Goal: Download file/media

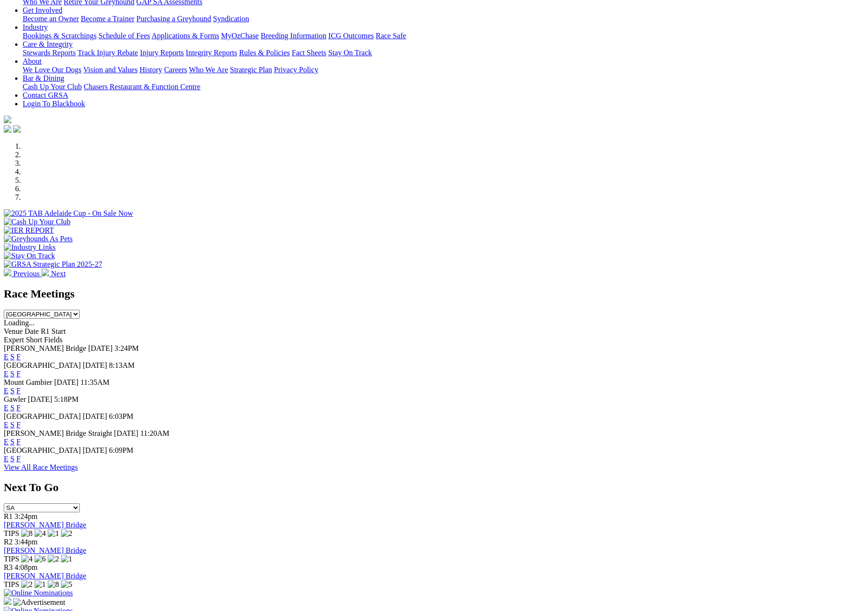
scroll to position [156, 0]
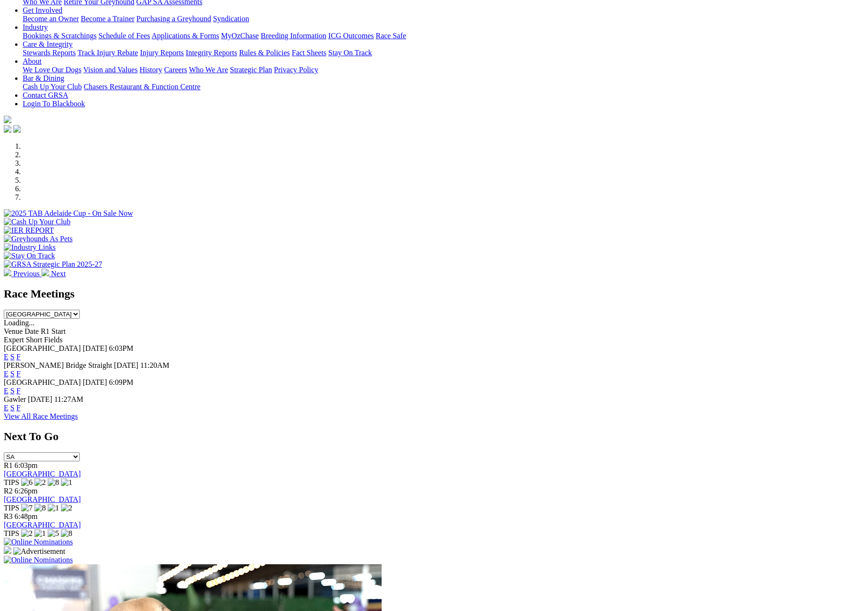
scroll to position [156, 0]
click at [21, 387] on link "F" at bounding box center [19, 391] width 4 height 8
click at [21, 370] on link "F" at bounding box center [19, 374] width 4 height 8
click at [80, 310] on select "South Australia New South Wales Northern Territory Queensland Tasmania Victoria…" at bounding box center [42, 314] width 76 height 9
select select "QLD"
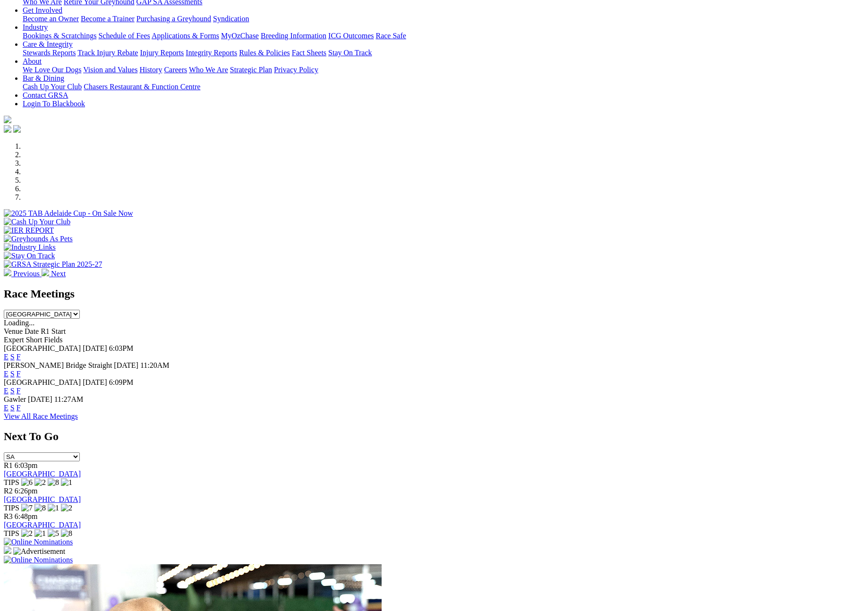
click at [80, 310] on select "South Australia New South Wales Northern Territory Queensland Tasmania Victoria…" at bounding box center [42, 314] width 76 height 9
click at [21, 404] on link "F" at bounding box center [19, 408] width 4 height 8
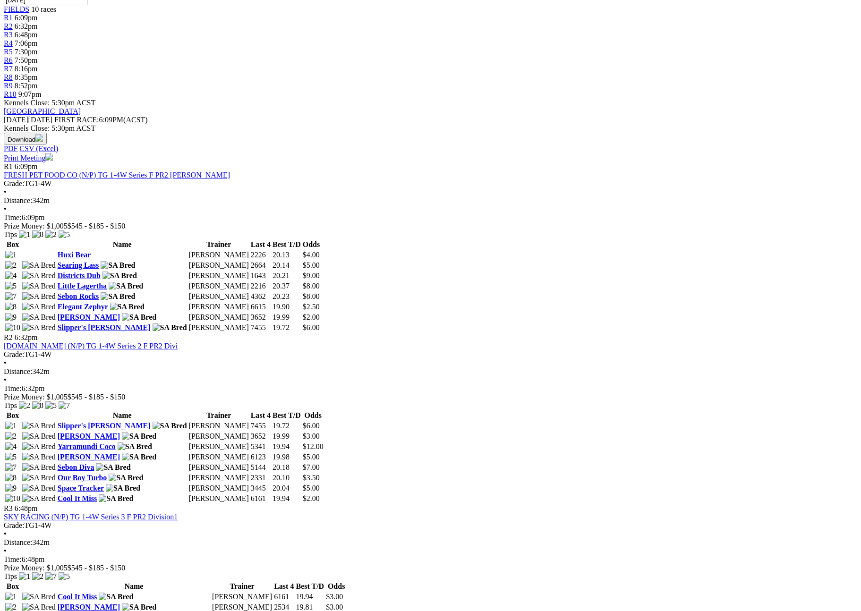
scroll to position [21, 0]
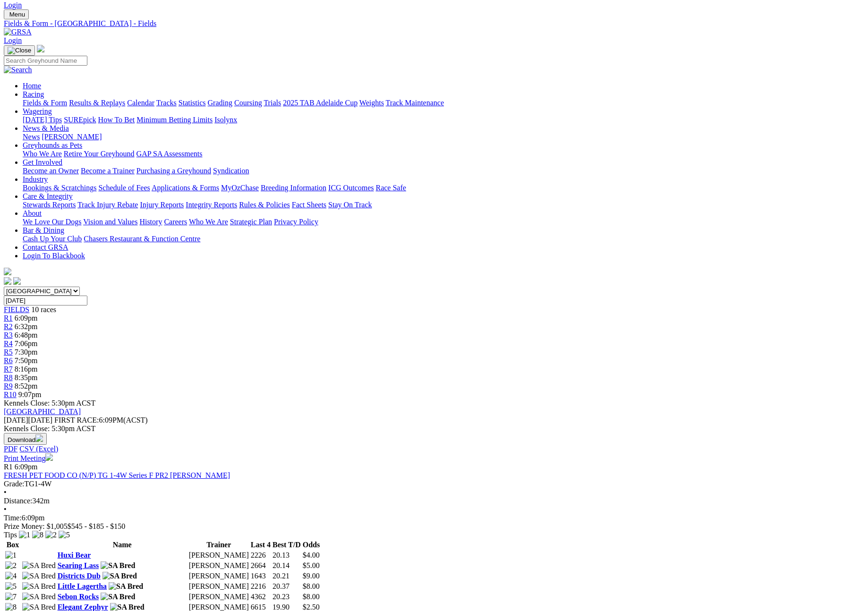
click at [47, 433] on button "Download" at bounding box center [25, 439] width 43 height 12
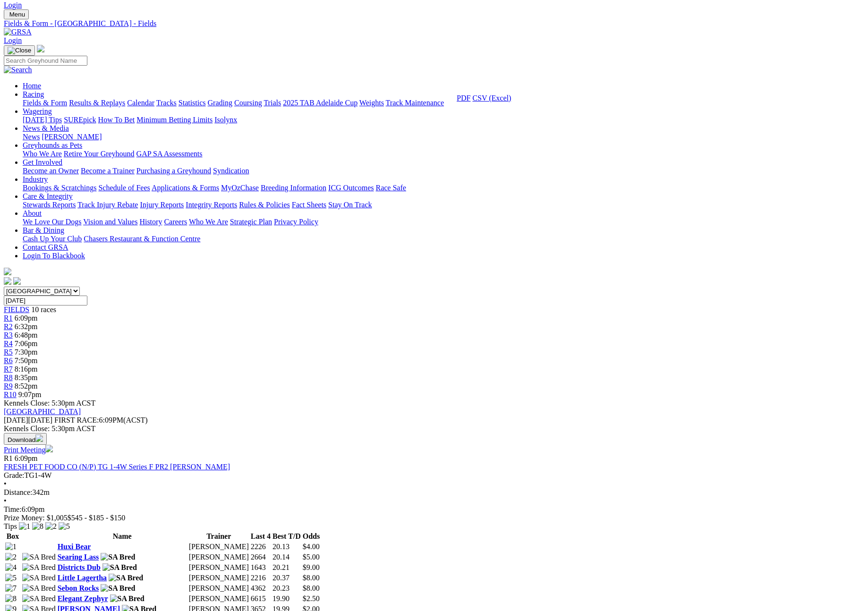
drag, startPoint x: 611, startPoint y: 222, endPoint x: 596, endPoint y: 222, distance: 15.1
click at [511, 102] on link "CSV (Excel)" at bounding box center [491, 98] width 39 height 8
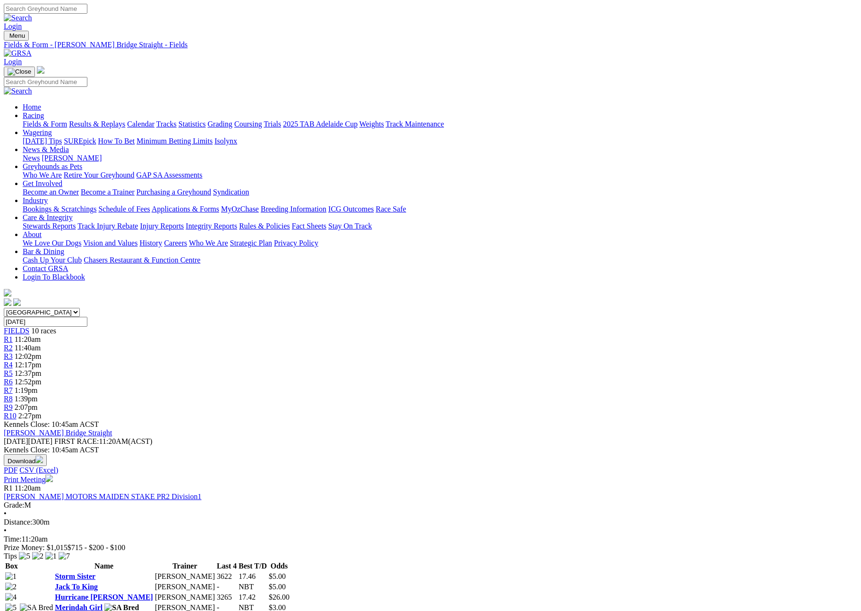
click at [47, 454] on button "Download" at bounding box center [25, 460] width 43 height 12
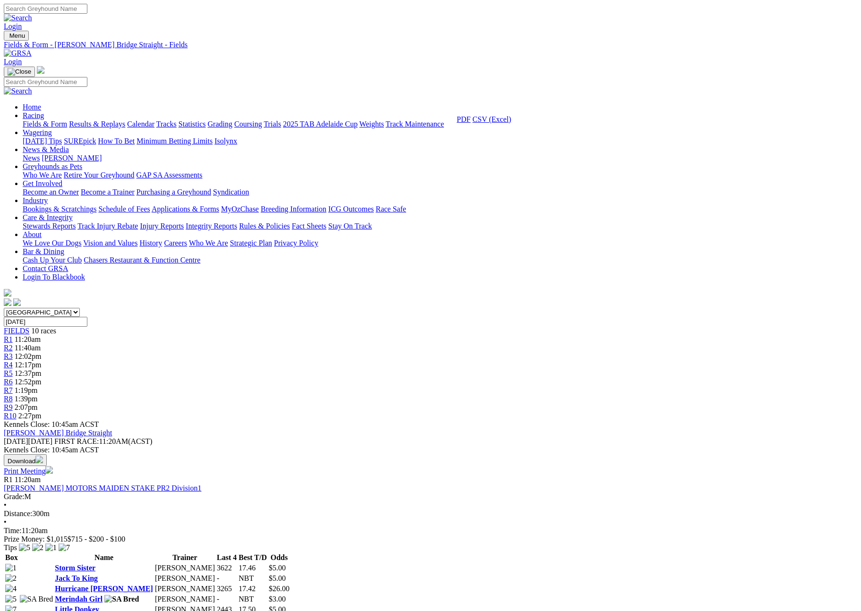
click at [511, 123] on link "CSV (Excel)" at bounding box center [491, 119] width 39 height 8
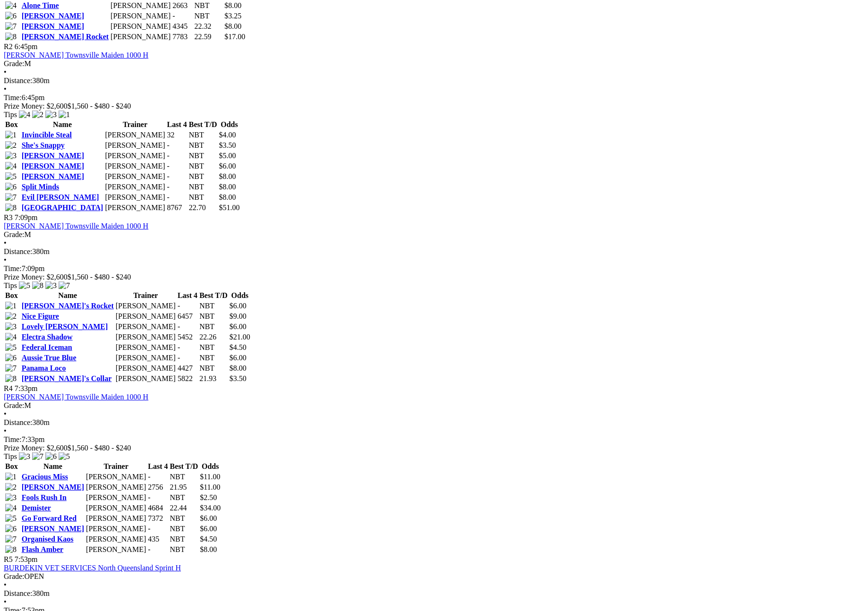
scroll to position [14, 0]
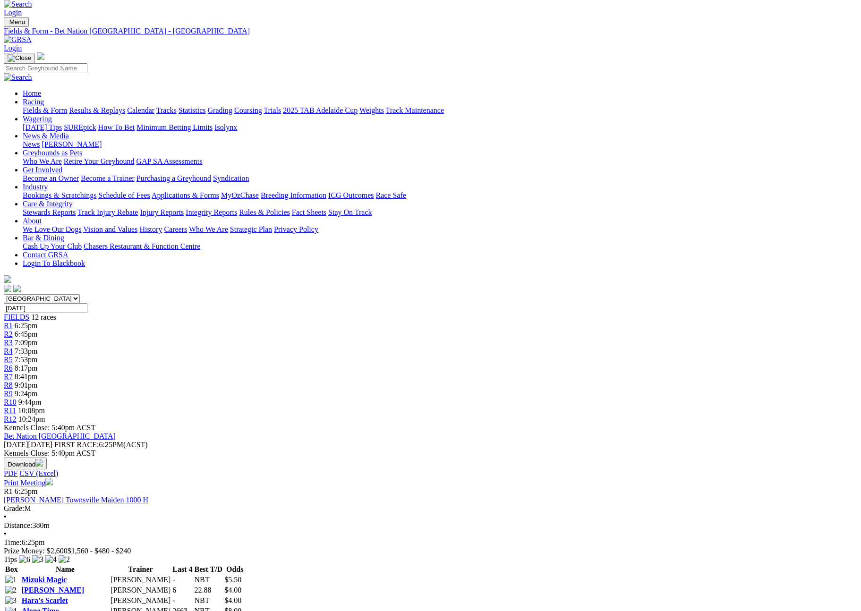
click at [47, 458] on button "Download" at bounding box center [25, 464] width 43 height 12
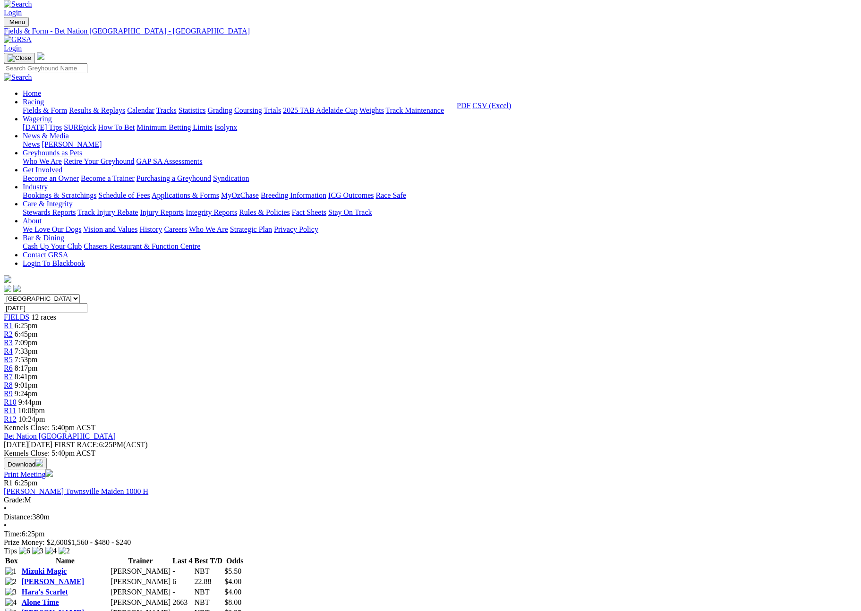
click at [511, 110] on link "CSV (Excel)" at bounding box center [491, 106] width 39 height 8
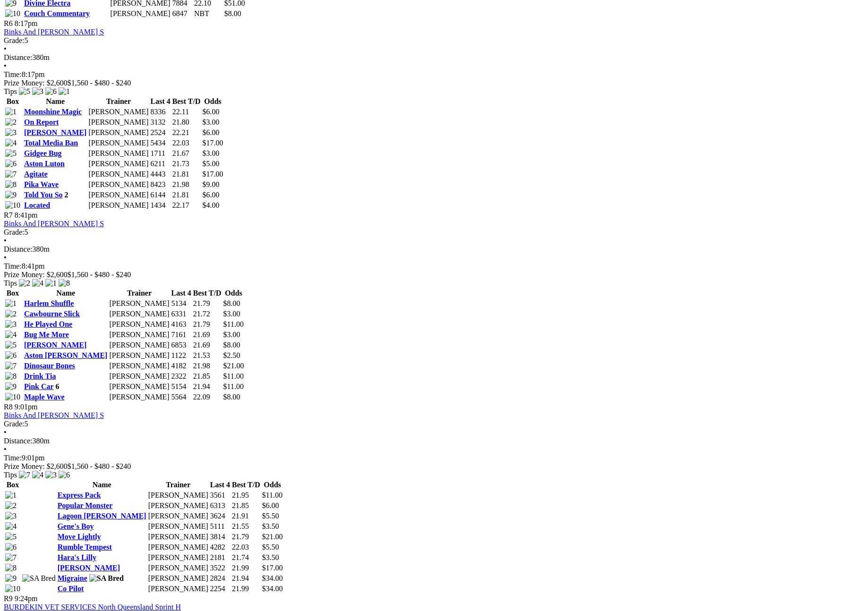
scroll to position [1348, 0]
